Goal: Transaction & Acquisition: Book appointment/travel/reservation

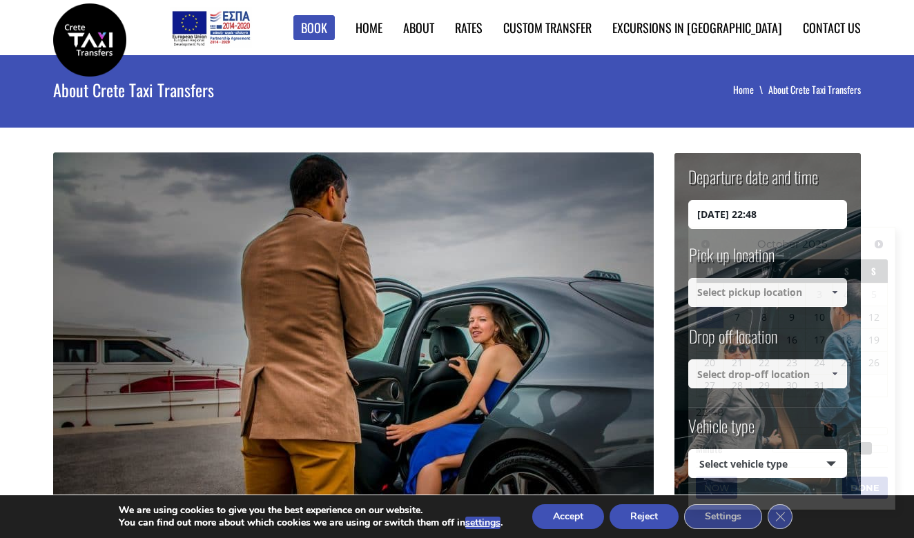
click at [758, 216] on input "[DATE] 22:48" at bounding box center [767, 214] width 159 height 29
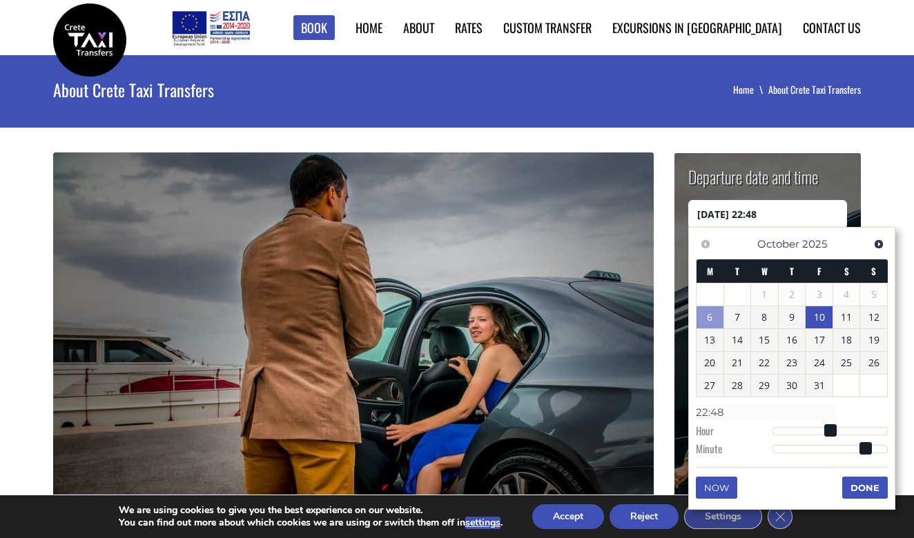
click at [829, 321] on link "10" at bounding box center [818, 317] width 27 height 22
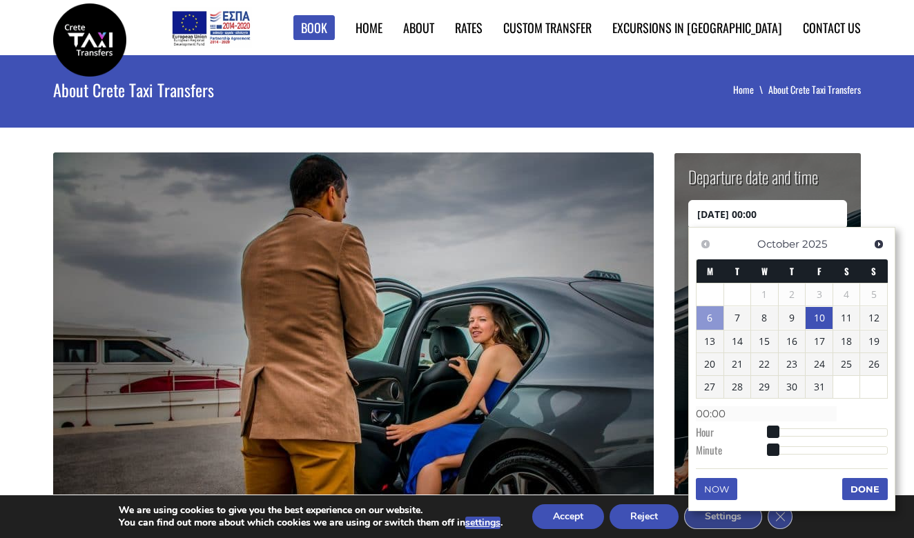
type input "[DATE] 03:00"
type input "03:00"
click at [788, 431] on div at bounding box center [829, 432] width 115 height 8
type input "[DATE] 04:00"
type input "04:00"
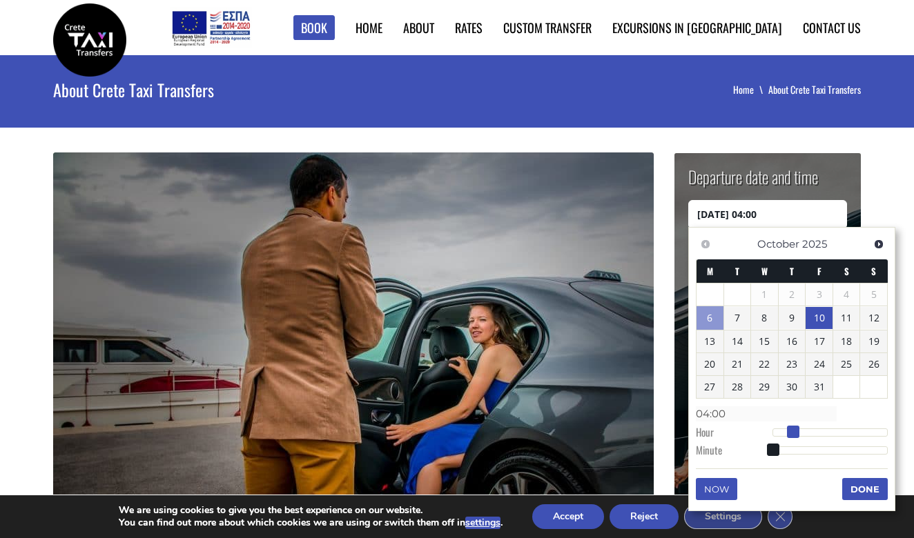
type input "[DATE] 05:00"
type input "05:00"
type input "[DATE] 06:00"
type input "06:00"
type input "[DATE] 07:00"
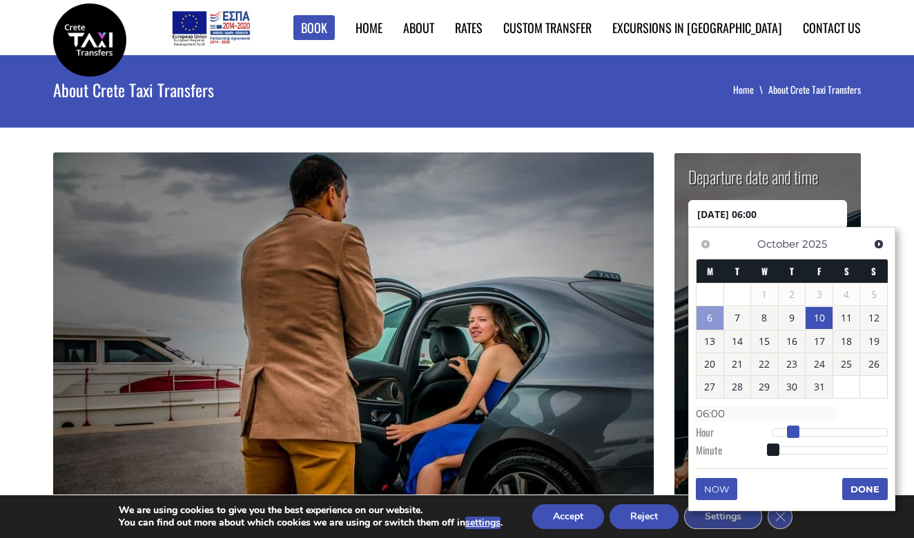
type input "07:00"
type input "[DATE] 08:00"
type input "08:00"
type input "[DATE] 09:00"
type input "09:00"
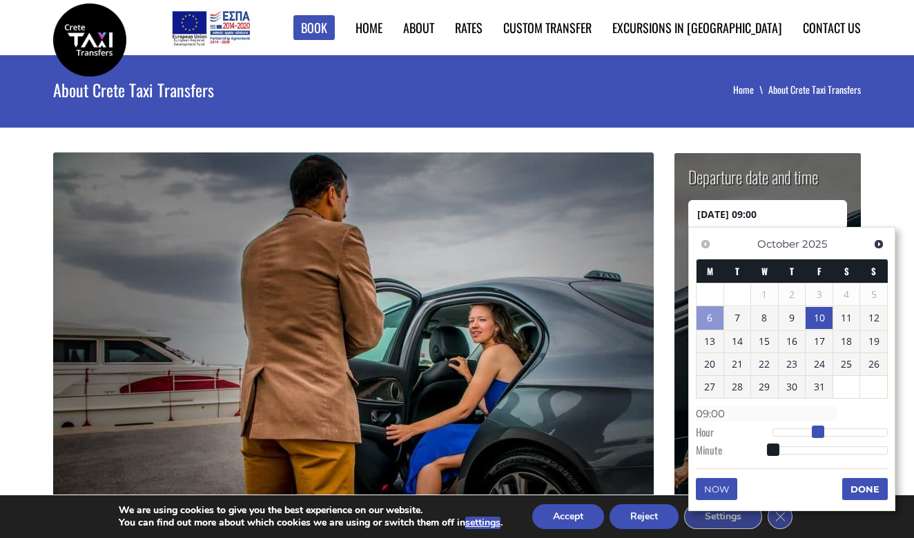
type input "[DATE] 10:00"
type input "10:00"
type input "[DATE] 11:00"
type input "11:00"
type input "[DATE] 12:00"
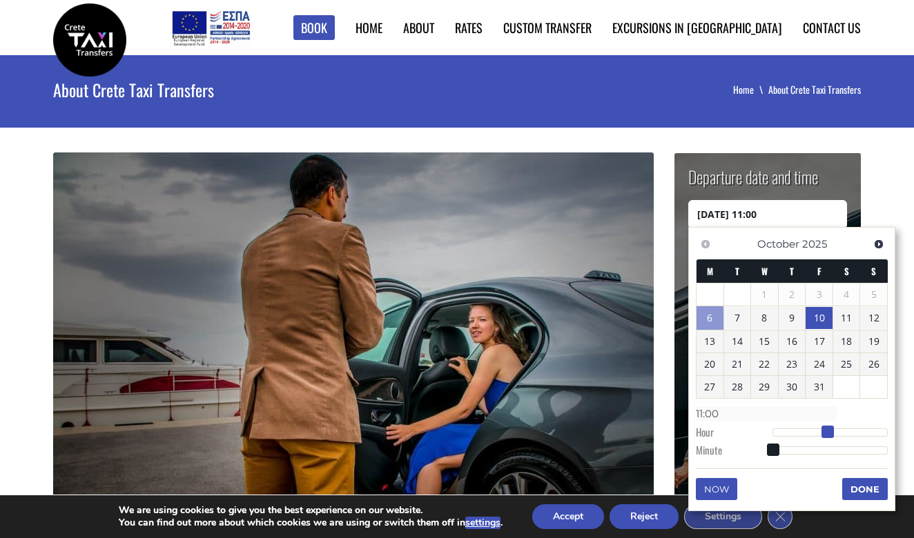
type input "12:00"
type input "[DATE] 13:00"
type input "13:00"
type input "[DATE] 14:00"
type input "14:00"
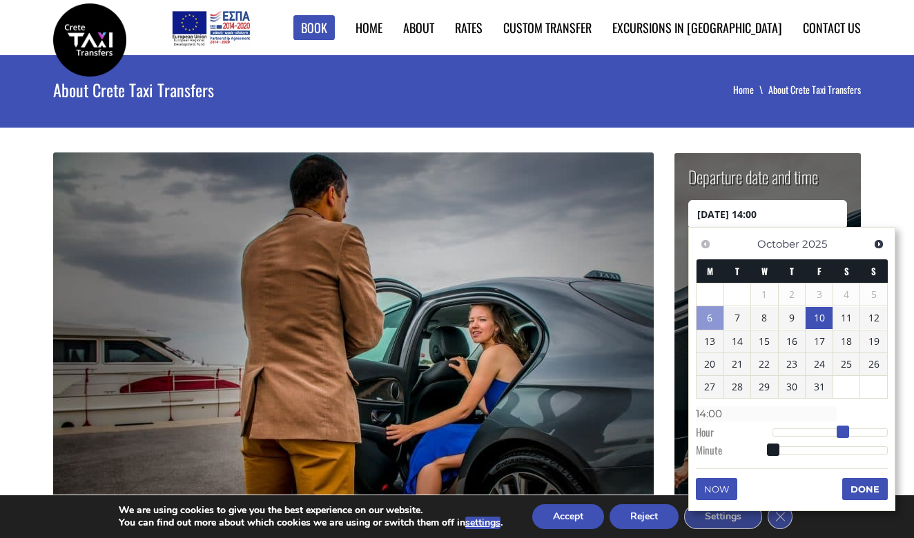
type input "[DATE] 15:00"
type input "15:00"
type input "[DATE] 16:00"
type input "16:00"
type input "[DATE] 17:00"
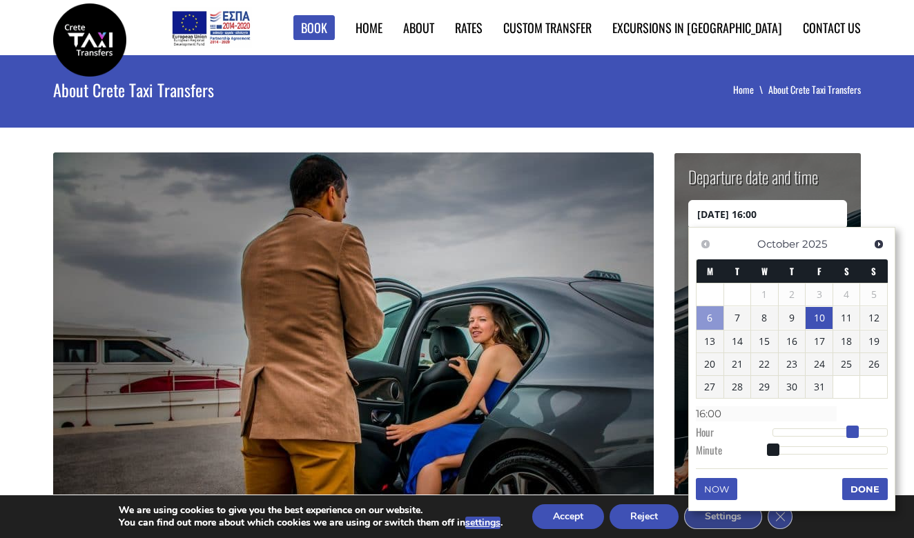
type input "17:00"
drag, startPoint x: 788, startPoint y: 431, endPoint x: 857, endPoint y: 433, distance: 69.0
click at [857, 433] on span at bounding box center [857, 432] width 12 height 12
click at [860, 488] on button "Done" at bounding box center [865, 489] width 46 height 22
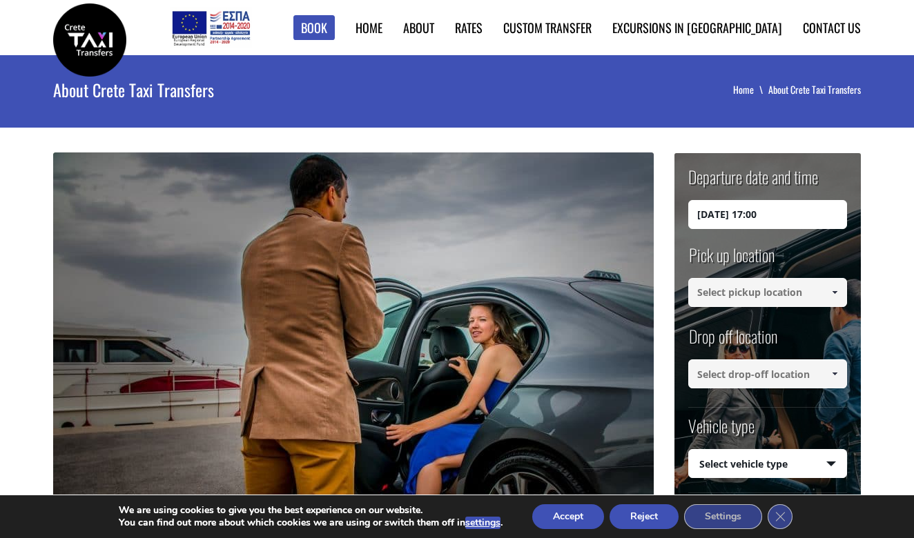
click at [755, 299] on input at bounding box center [767, 292] width 159 height 29
click at [759, 293] on input at bounding box center [767, 292] width 159 height 29
click at [831, 288] on span at bounding box center [834, 292] width 11 height 11
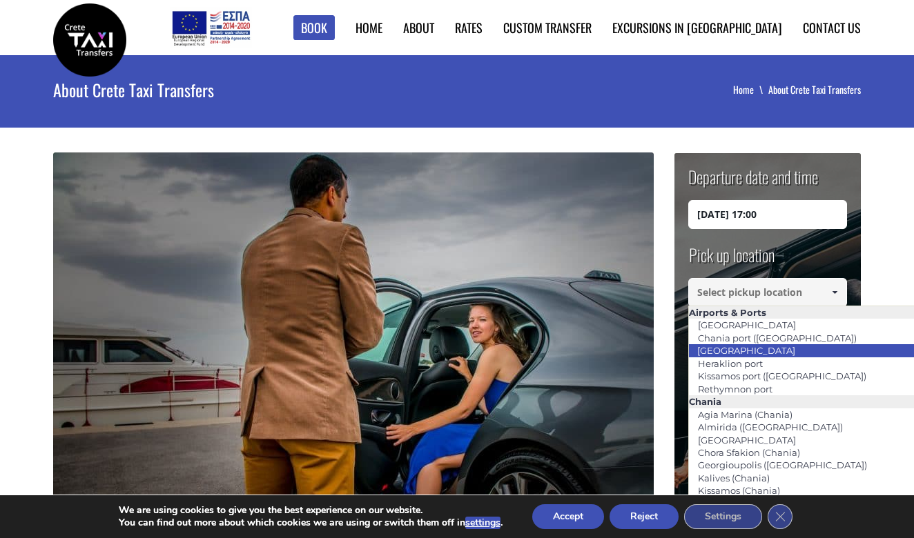
click at [787, 355] on li "[GEOGRAPHIC_DATA]" at bounding box center [840, 350] width 303 height 12
type input "[GEOGRAPHIC_DATA]"
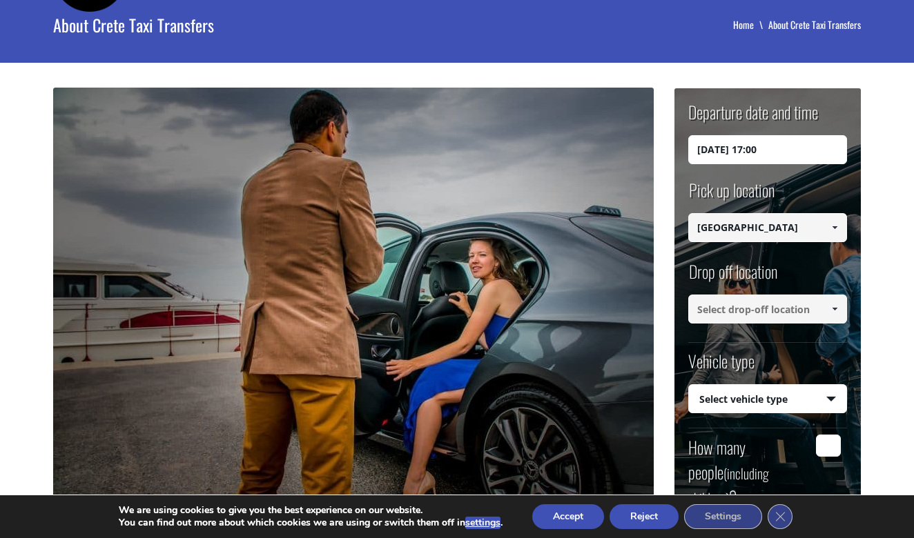
scroll to position [65, 0]
click at [785, 315] on input at bounding box center [767, 309] width 159 height 29
click at [831, 304] on span at bounding box center [834, 309] width 11 height 11
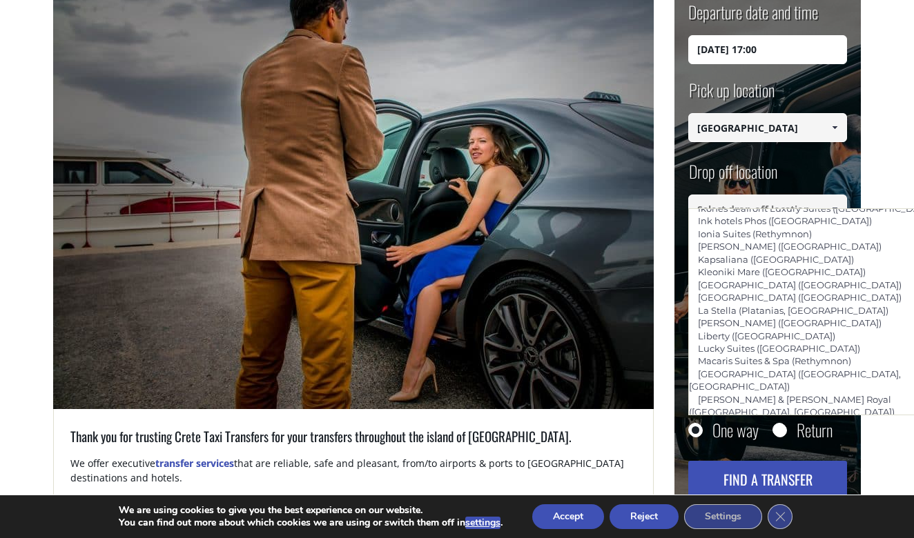
scroll to position [179, 0]
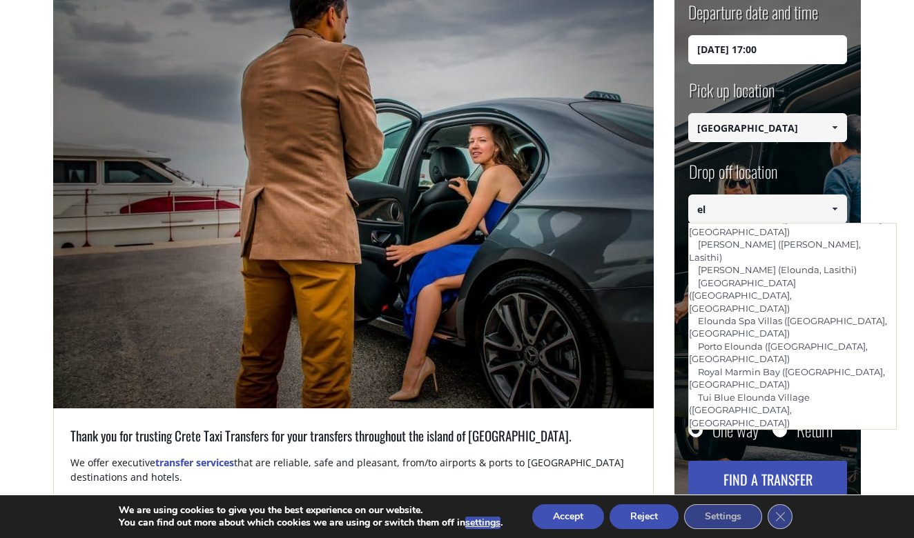
type input "e"
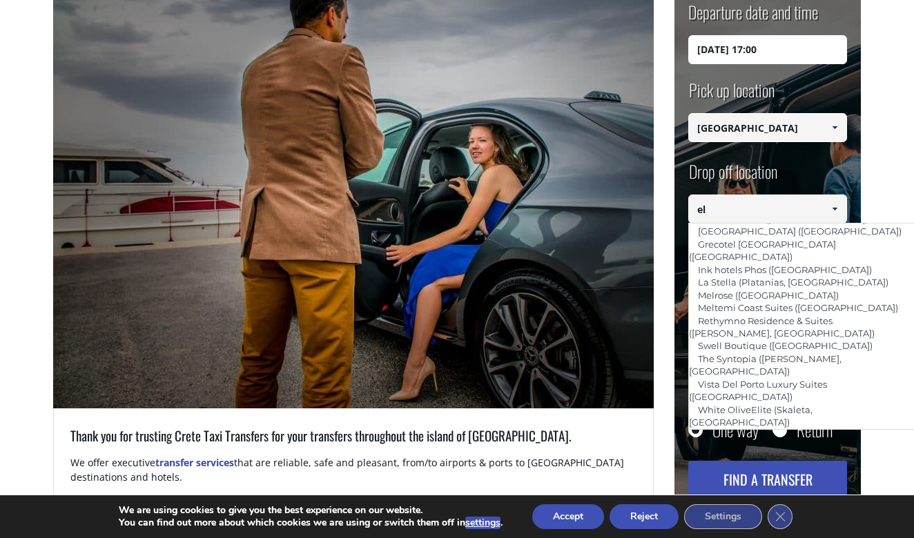
type input "e"
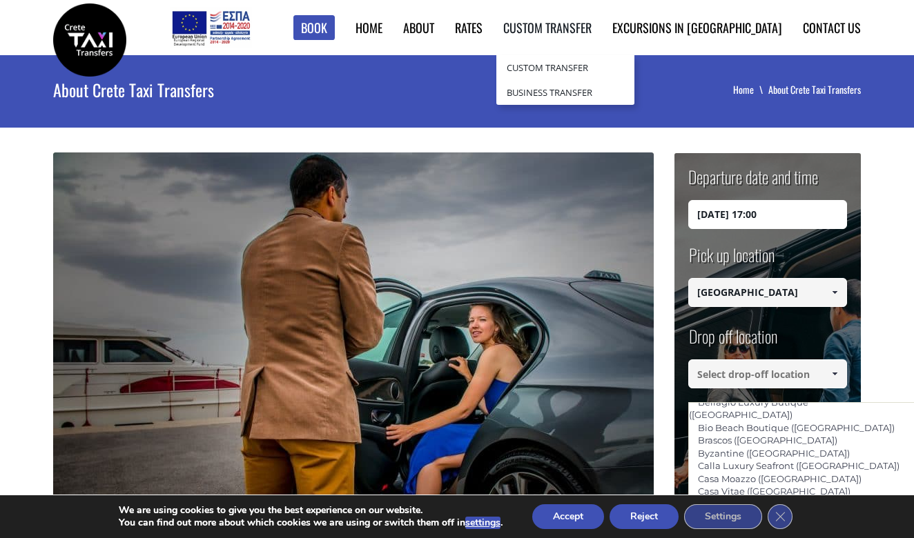
scroll to position [0, 0]
